Goal: Information Seeking & Learning: Learn about a topic

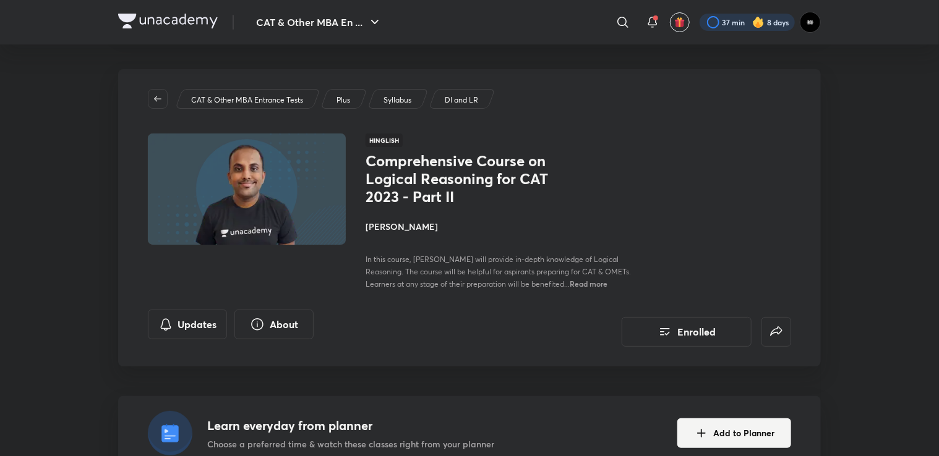
click at [740, 25] on div at bounding box center [747, 22] width 95 height 17
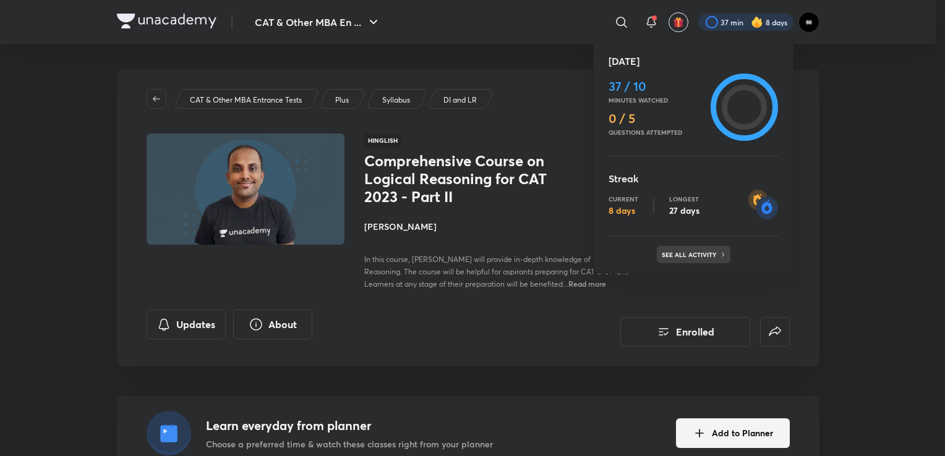
click at [685, 257] on p "See all activity" at bounding box center [691, 254] width 58 height 7
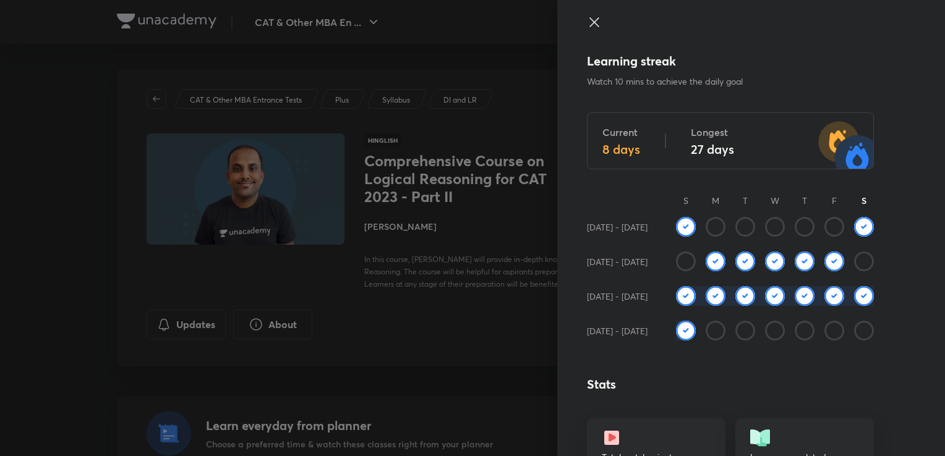
click at [31, 51] on div at bounding box center [472, 228] width 945 height 456
